Goal: Navigation & Orientation: Find specific page/section

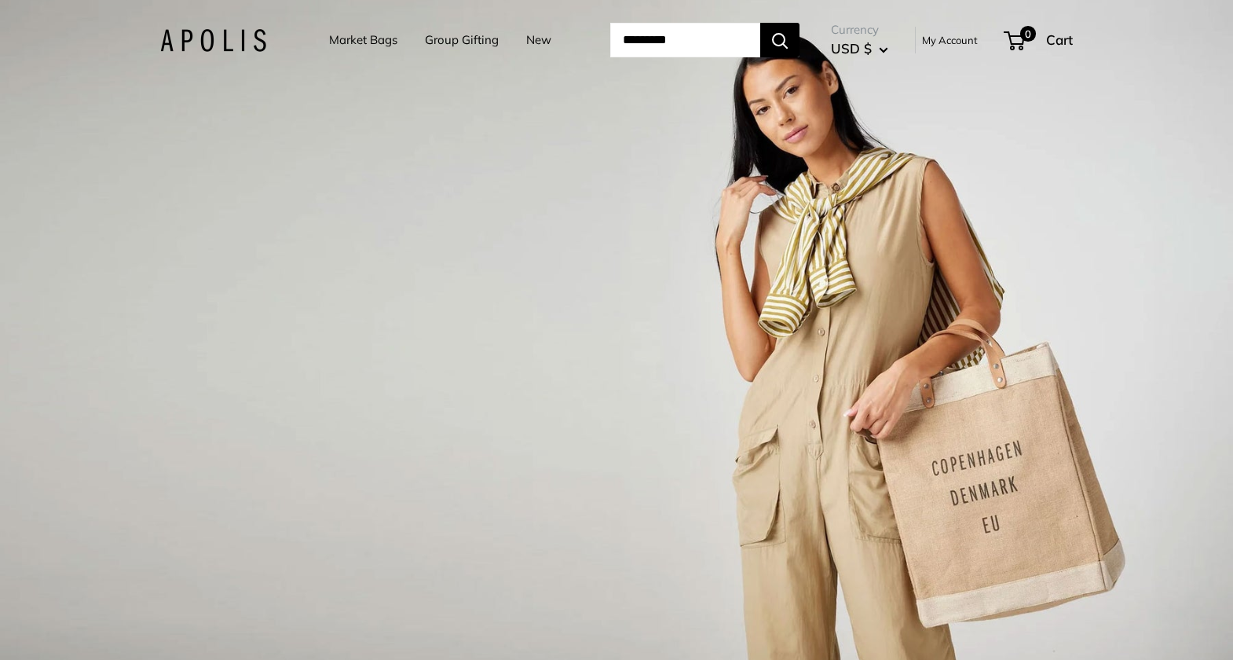
click at [380, 43] on link "Market Bags" at bounding box center [363, 40] width 68 height 22
click at [466, 41] on link "Group Gifting" at bounding box center [462, 40] width 74 height 22
click at [357, 43] on link "Market Bags" at bounding box center [363, 40] width 68 height 22
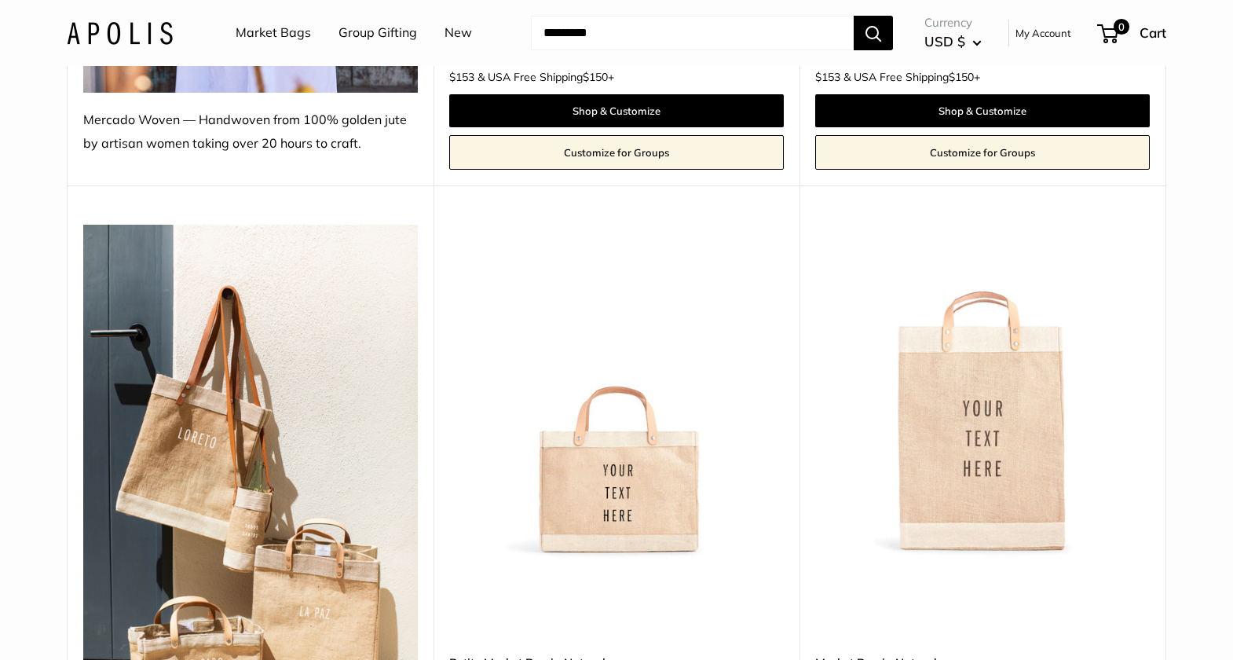
scroll to position [855, 0]
